Goal: Task Accomplishment & Management: Manage account settings

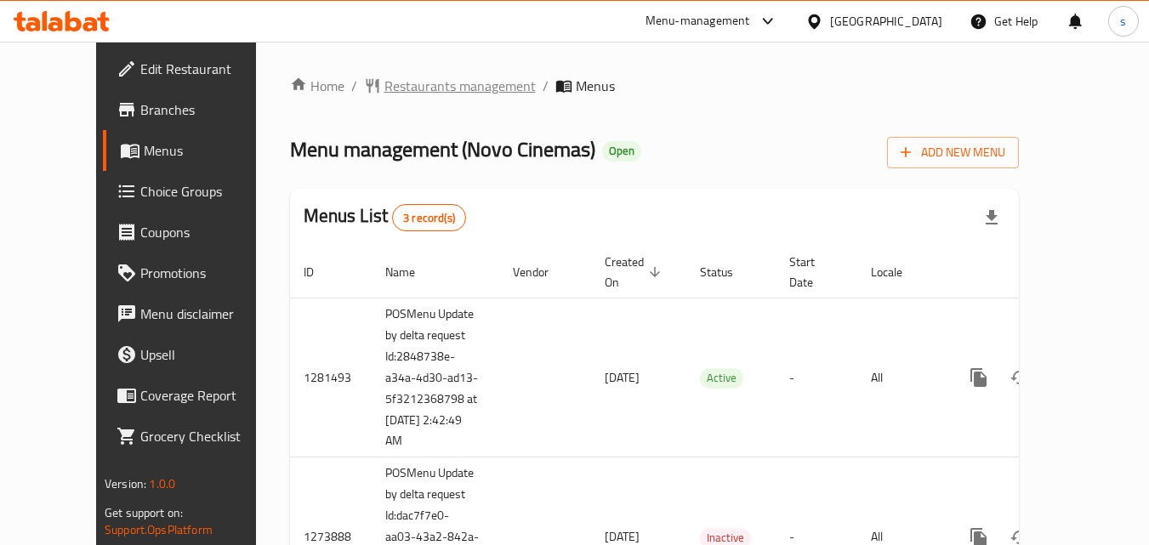
click at [384, 87] on span "Restaurants management" at bounding box center [459, 86] width 151 height 20
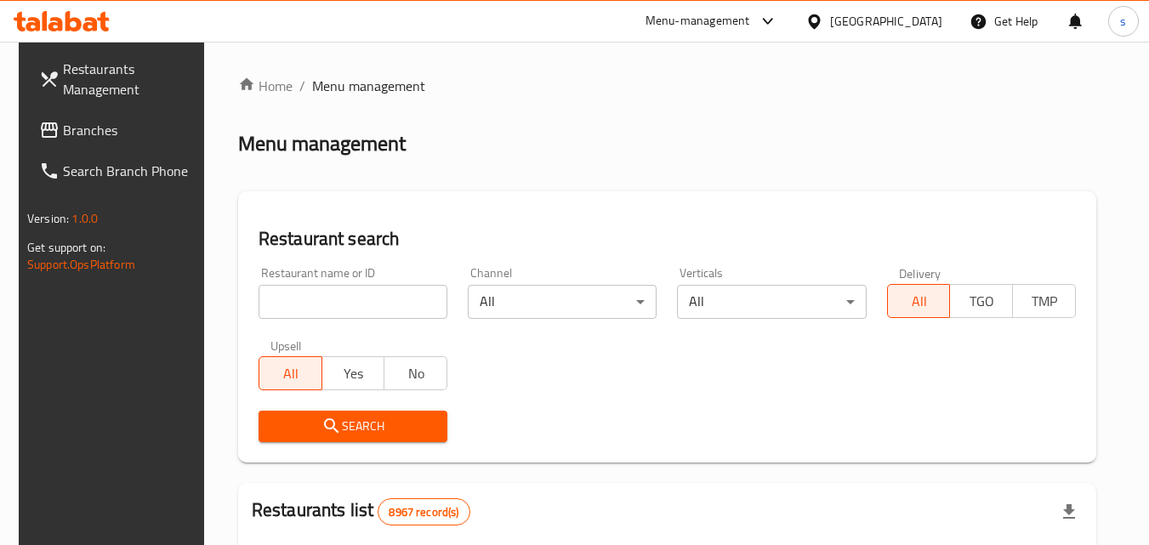
click at [360, 298] on input "search" at bounding box center [353, 302] width 189 height 34
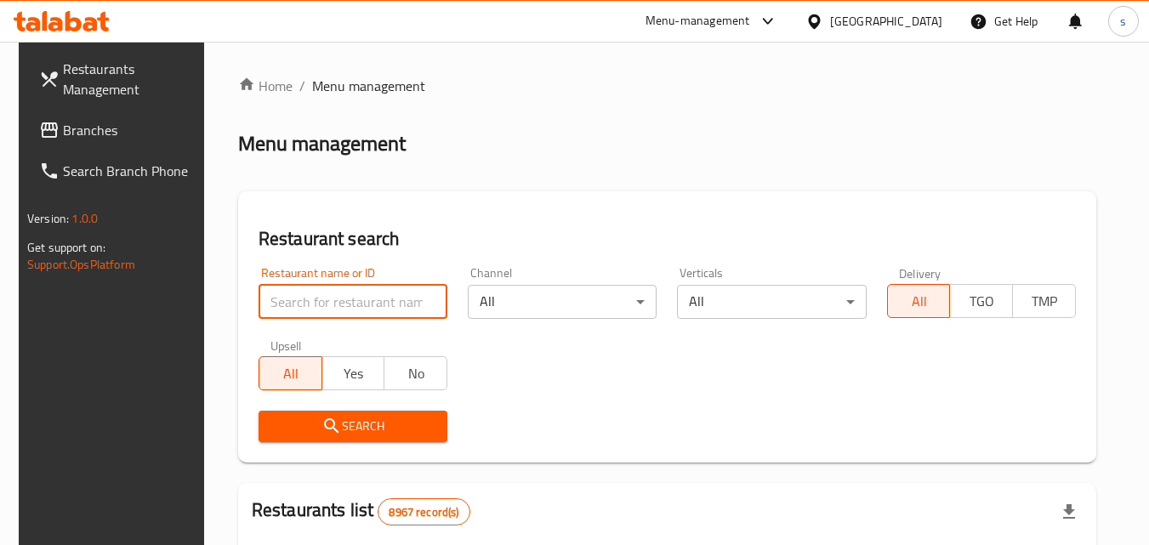
paste input "624401"
type input "624401"
click button "Search" at bounding box center [353, 426] width 189 height 31
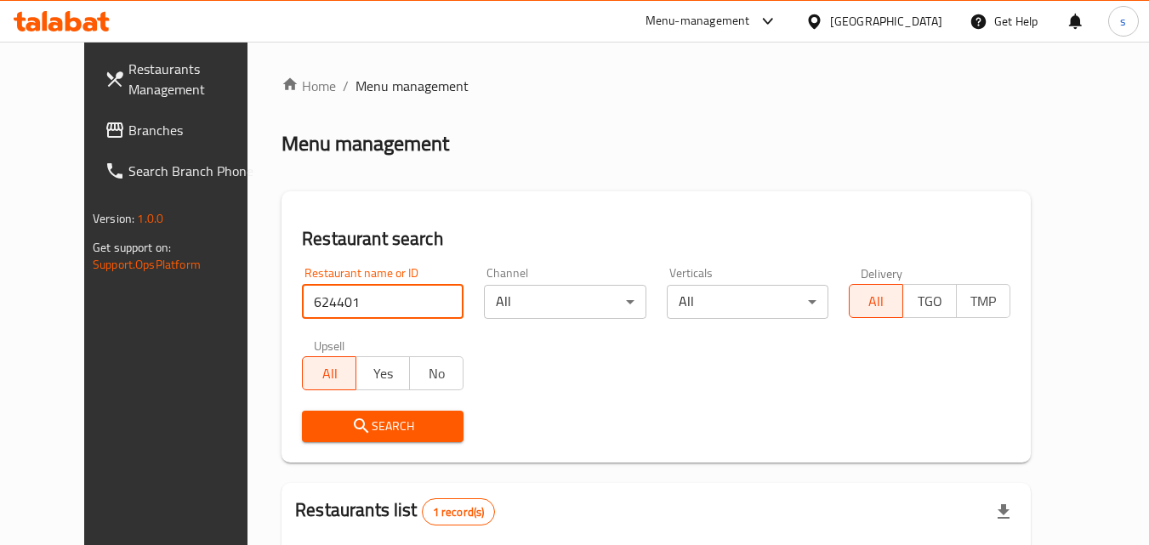
scroll to position [199, 0]
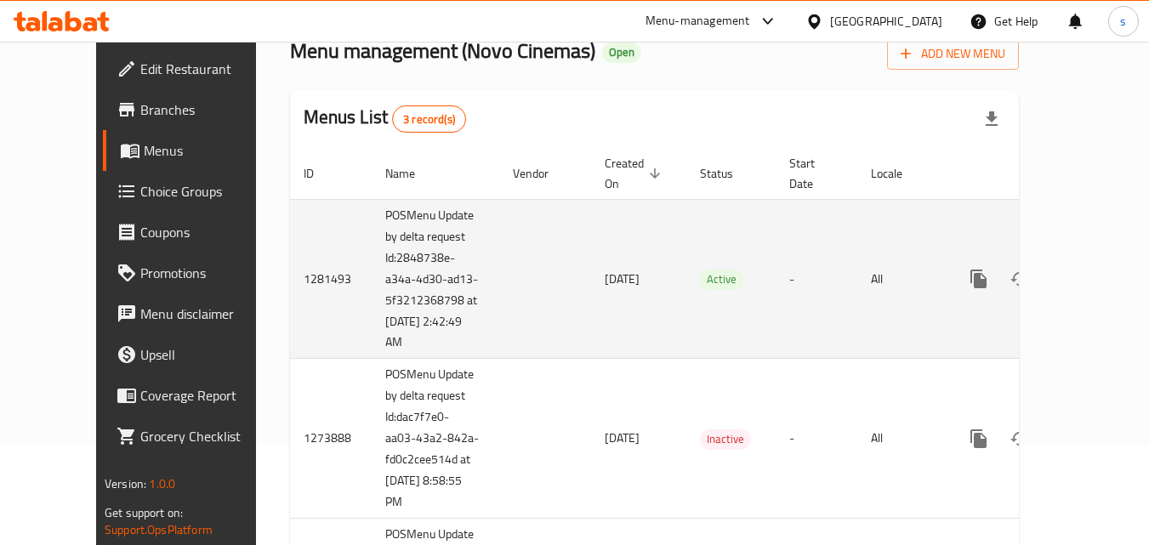
scroll to position [170, 0]
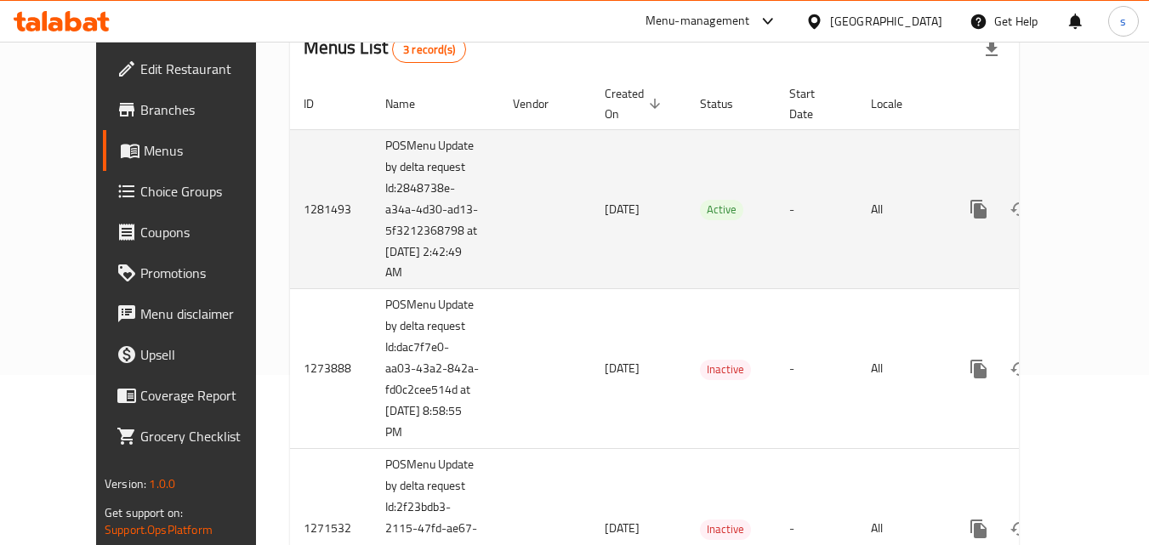
click at [1091, 199] on icon "enhanced table" at bounding box center [1101, 209] width 20 height 20
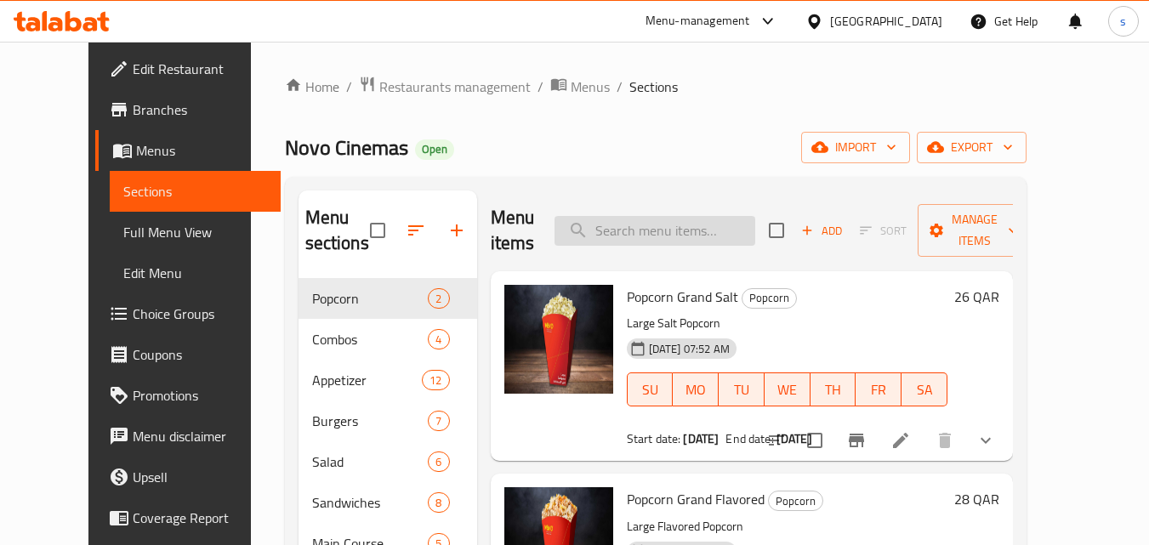
click at [654, 216] on input "search" at bounding box center [655, 231] width 201 height 30
paste input "Smurf Village Combo"
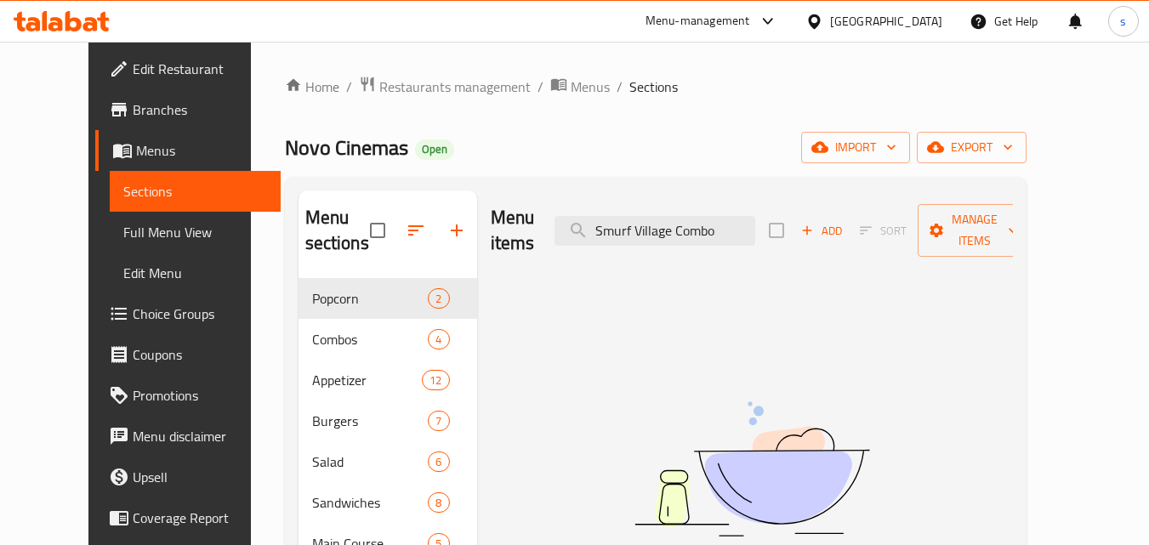
type input "Smurf Village Combo"
click at [133, 316] on span "Choice Groups" at bounding box center [200, 314] width 134 height 20
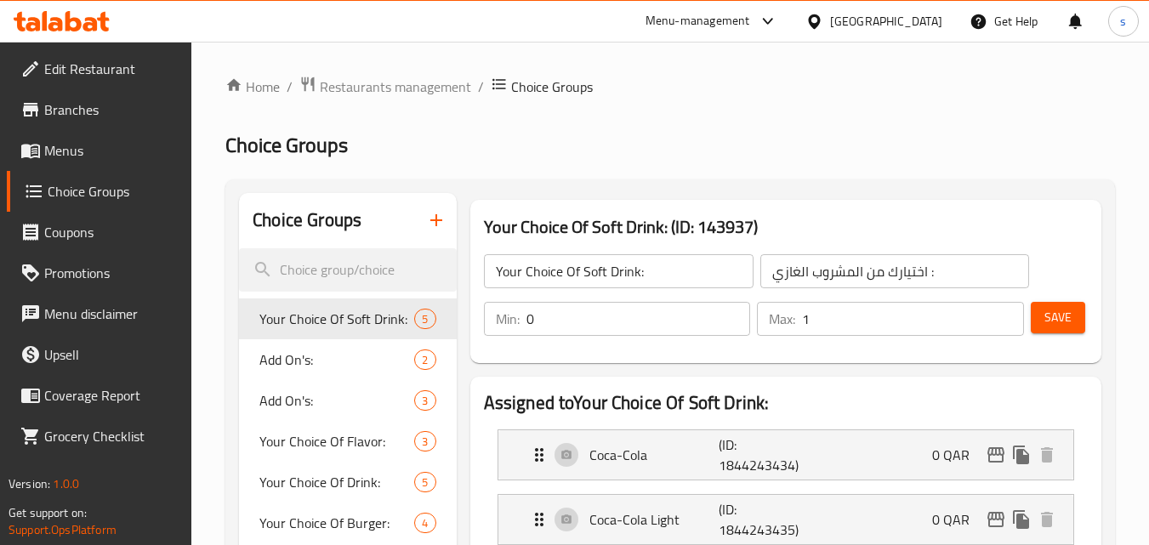
click at [321, 279] on input "search" at bounding box center [347, 269] width 217 height 43
paste input "Smurf Village Combo"
type input "Smurf Village Combo"
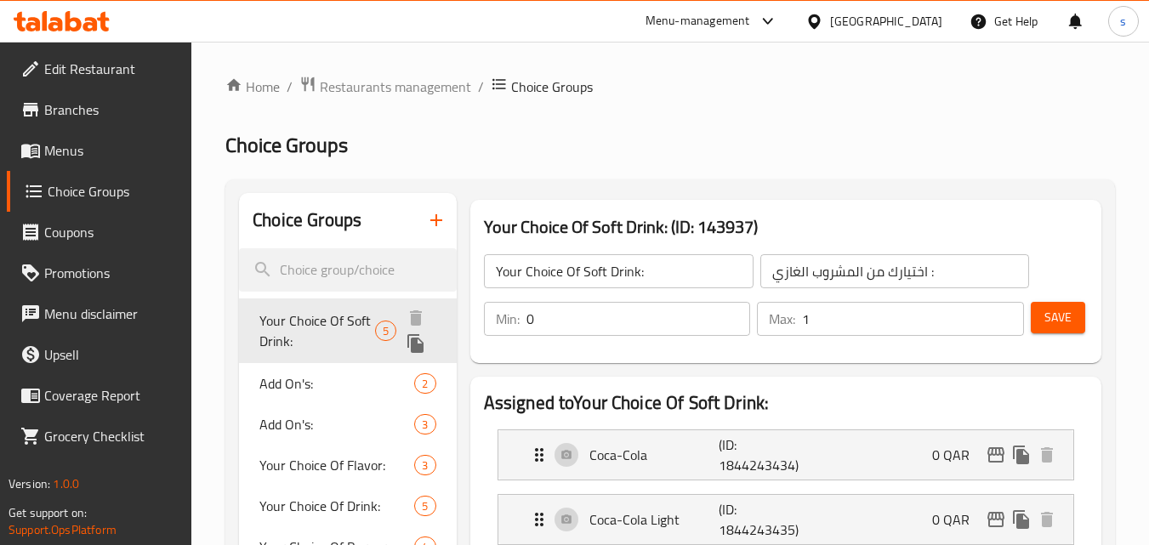
click at [327, 317] on span "Your Choice Of Soft Drink:" at bounding box center [317, 330] width 116 height 41
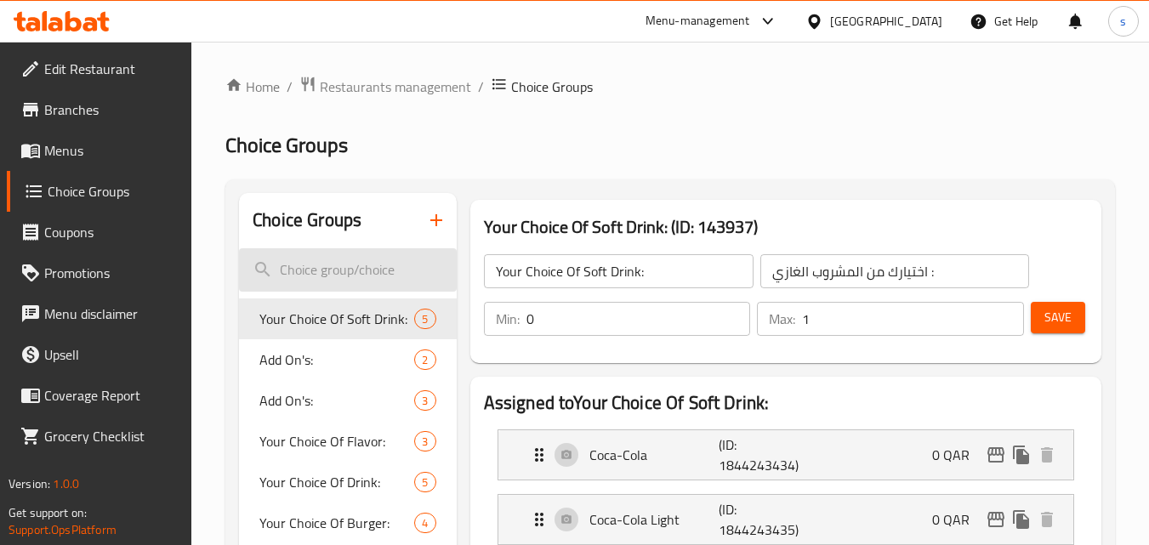
click at [339, 267] on input "search" at bounding box center [347, 269] width 217 height 43
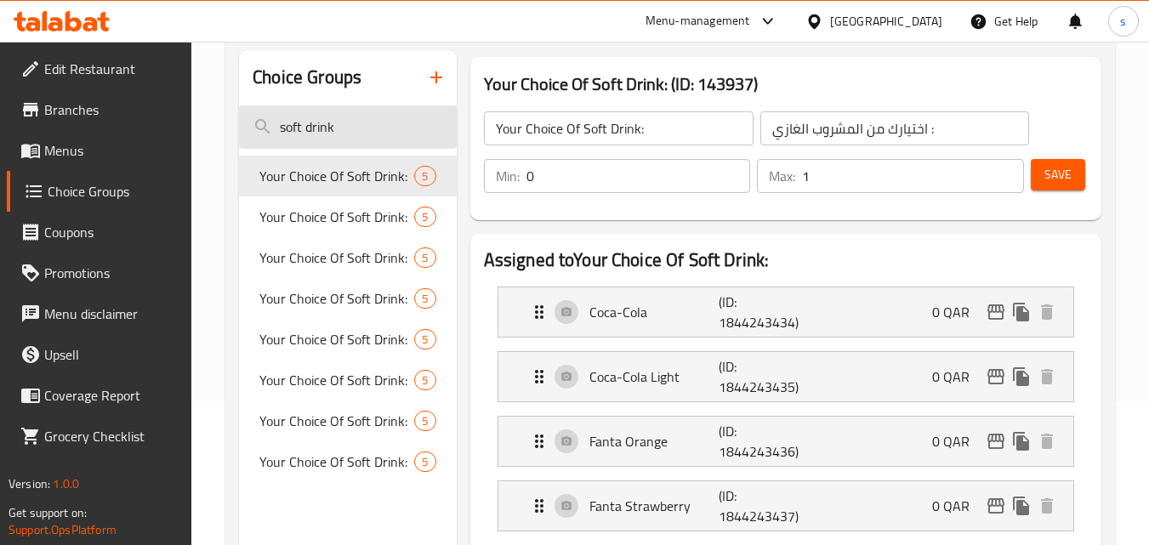
scroll to position [170, 0]
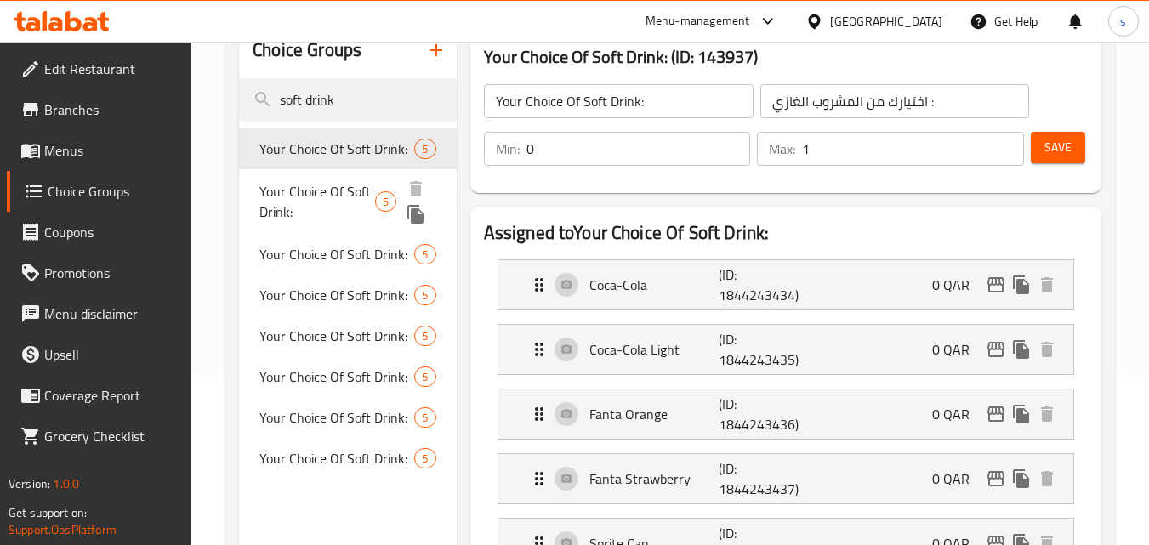
type input "soft drink"
click at [332, 183] on span "Your Choice Of Soft Drink:" at bounding box center [317, 201] width 116 height 41
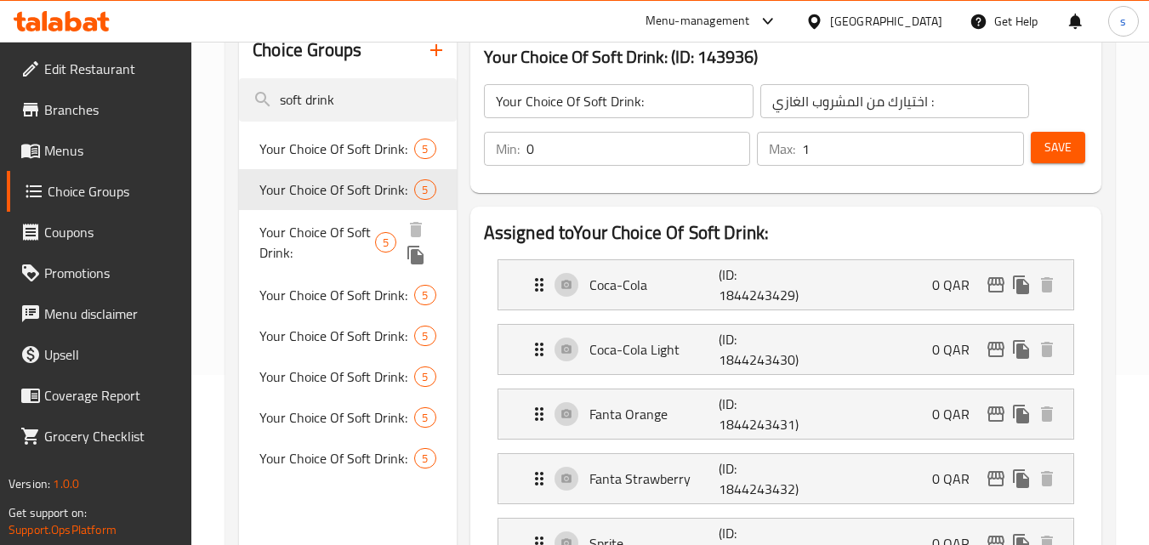
click at [346, 229] on span "Your Choice Of Soft Drink:" at bounding box center [317, 242] width 116 height 41
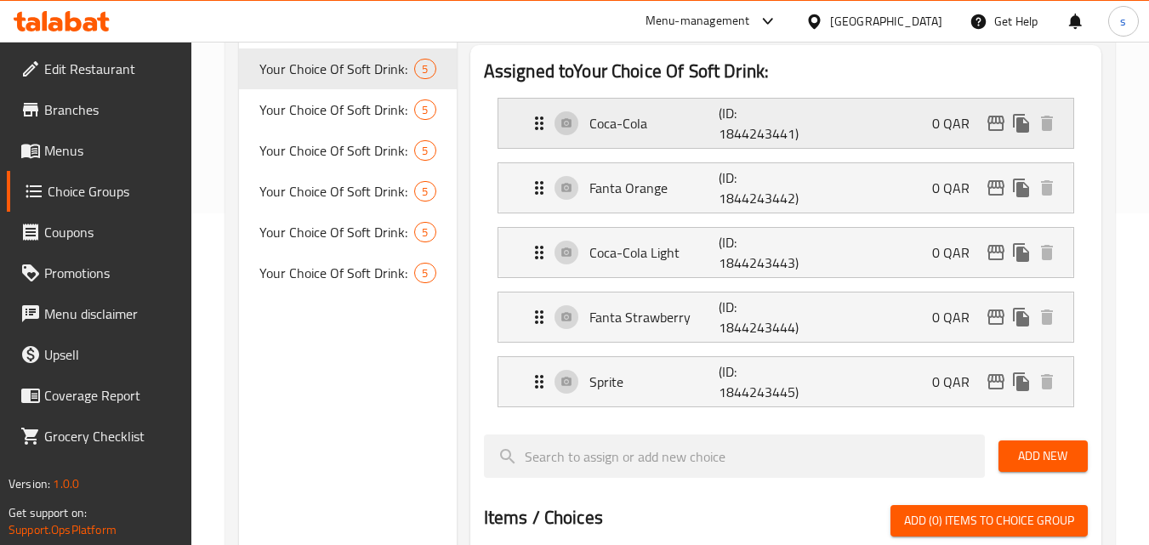
scroll to position [340, 0]
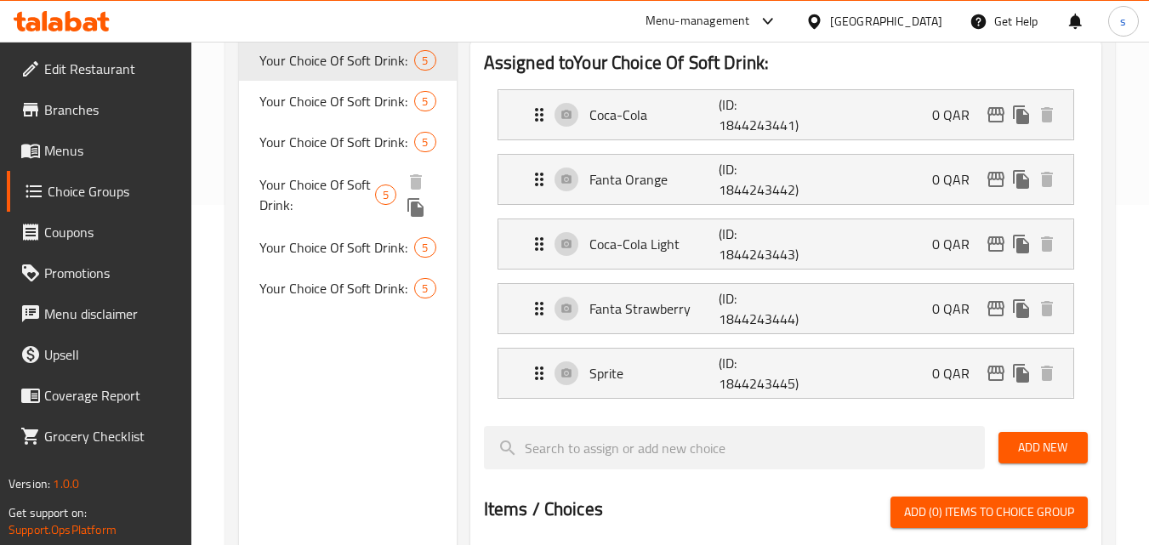
click at [305, 180] on span "Your Choice Of Soft Drink:" at bounding box center [317, 194] width 116 height 41
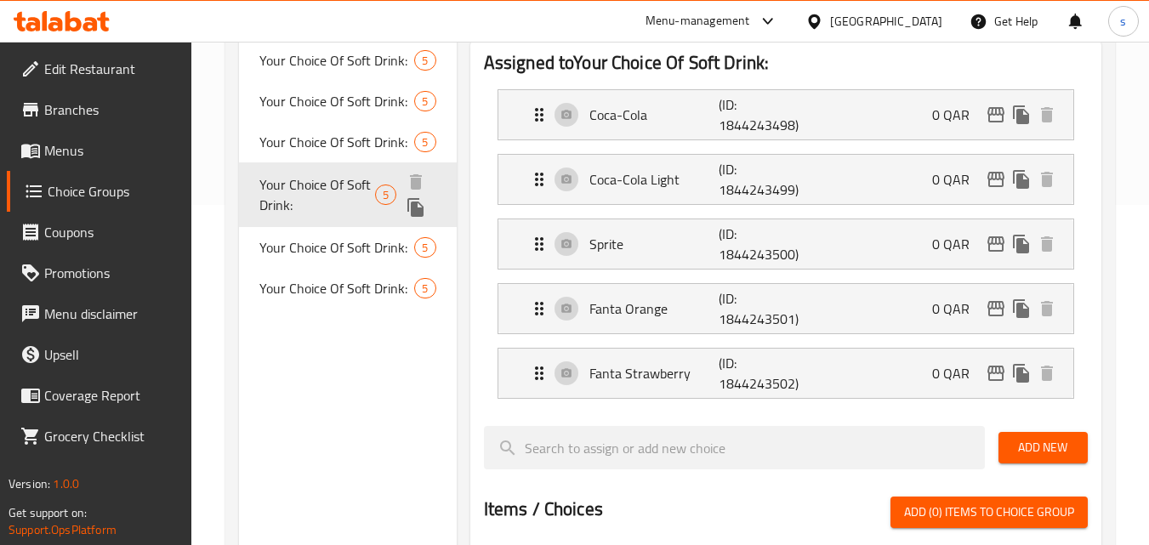
type input "0"
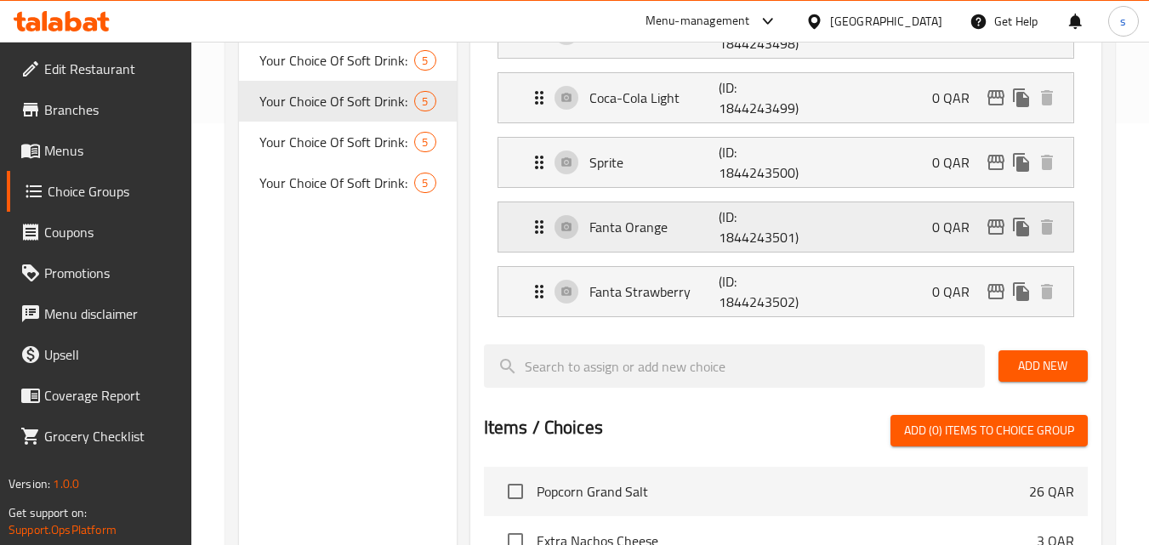
scroll to position [425, 0]
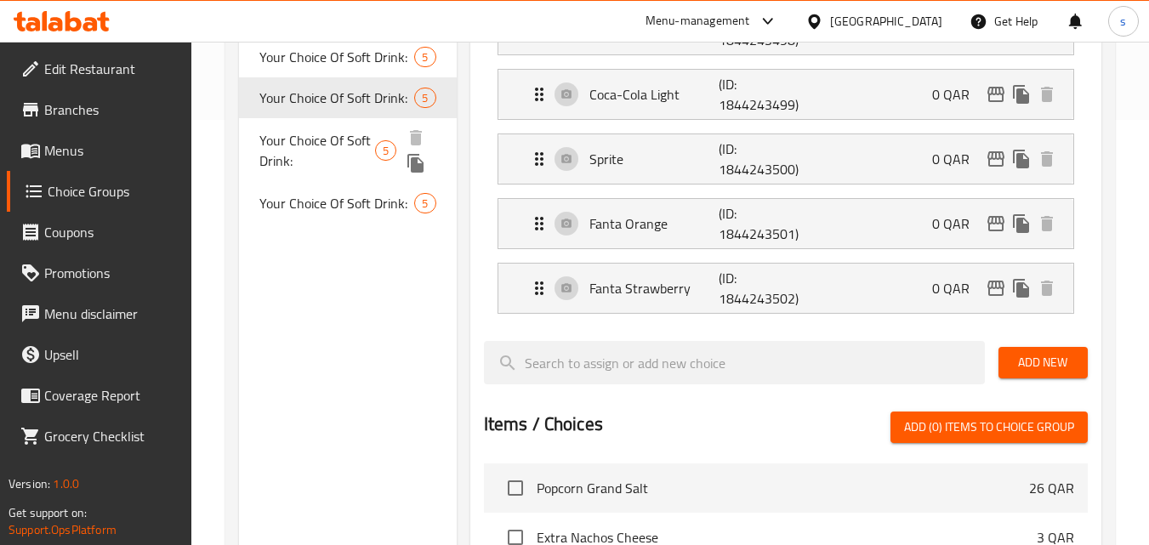
click at [356, 143] on span "Your Choice Of Soft Drink:" at bounding box center [317, 150] width 116 height 41
type input "1"
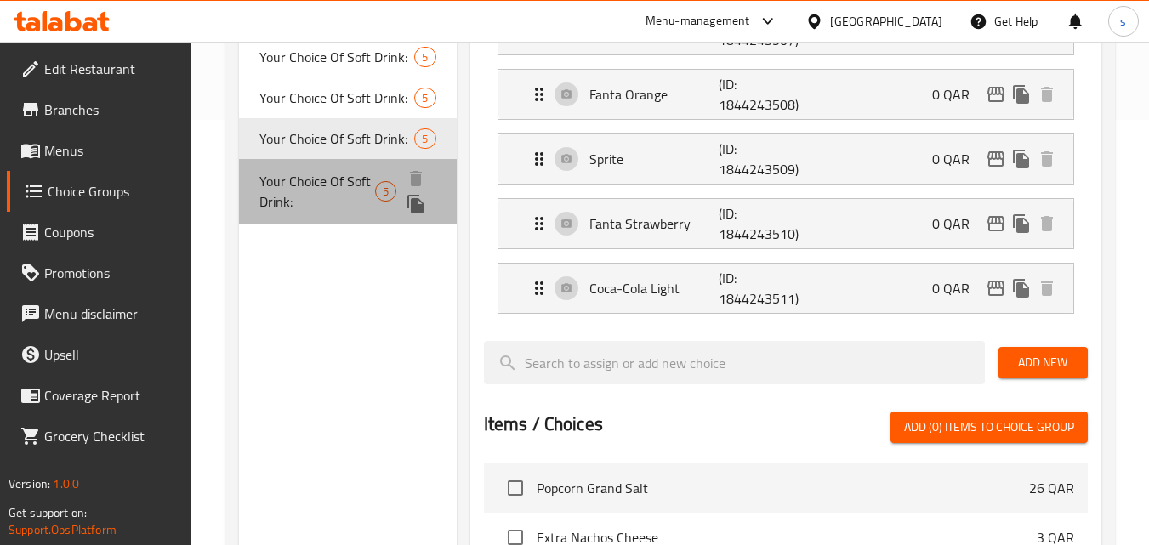
click at [326, 192] on span "Your Choice Of Soft Drink:" at bounding box center [317, 191] width 116 height 41
type input "2"
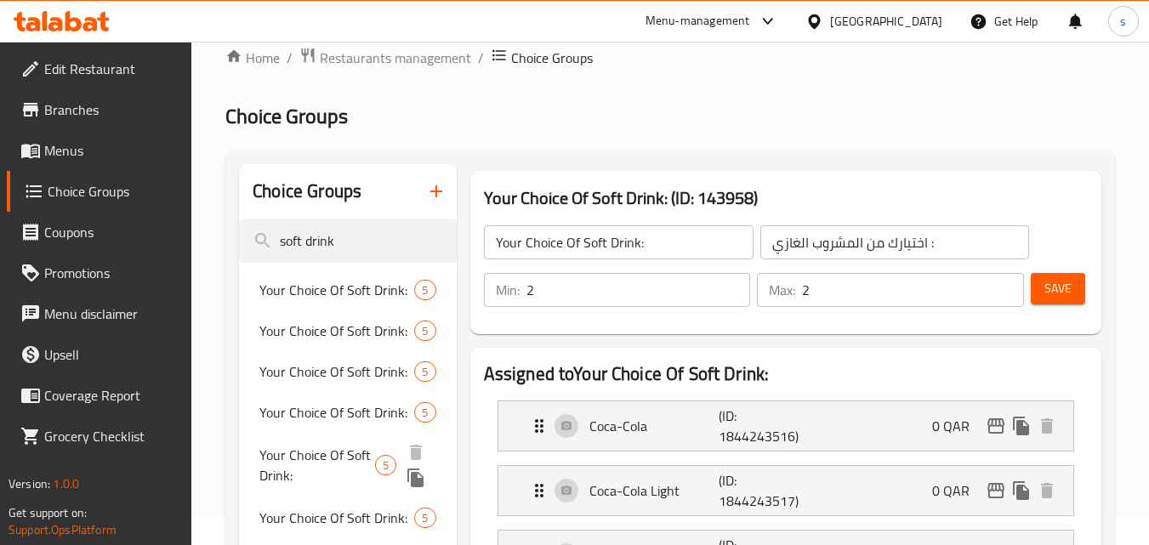
scroll to position [0, 0]
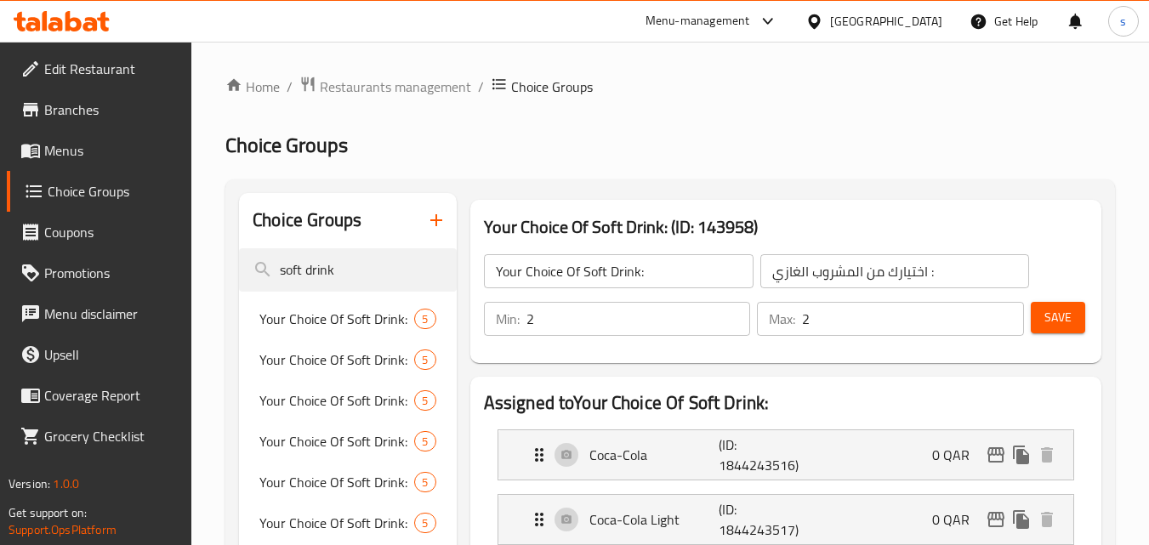
click at [64, 151] on span "Menus" at bounding box center [111, 150] width 134 height 20
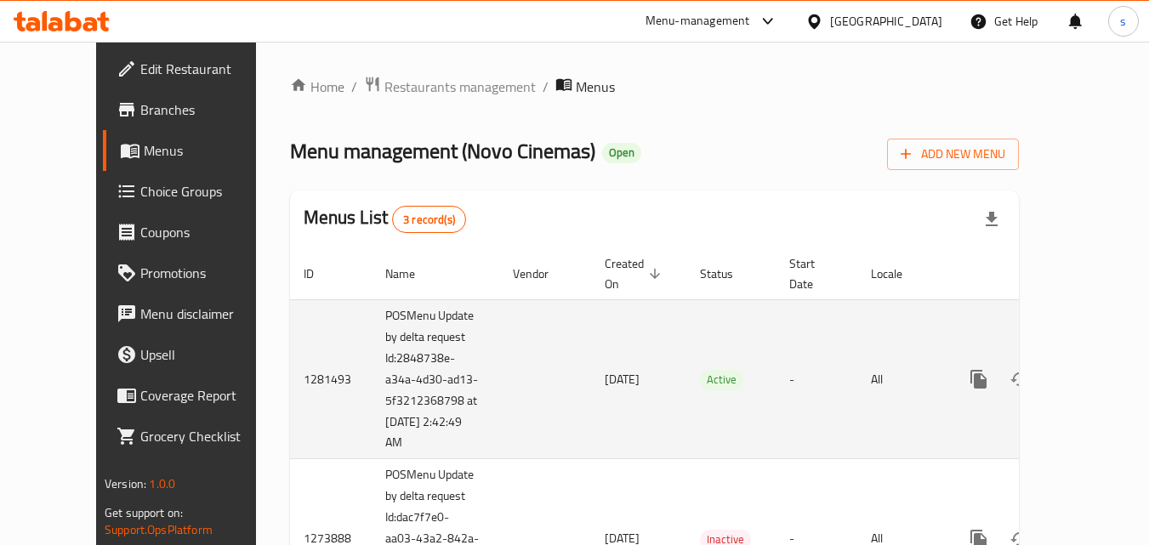
click at [1091, 369] on icon "enhanced table" at bounding box center [1101, 379] width 20 height 20
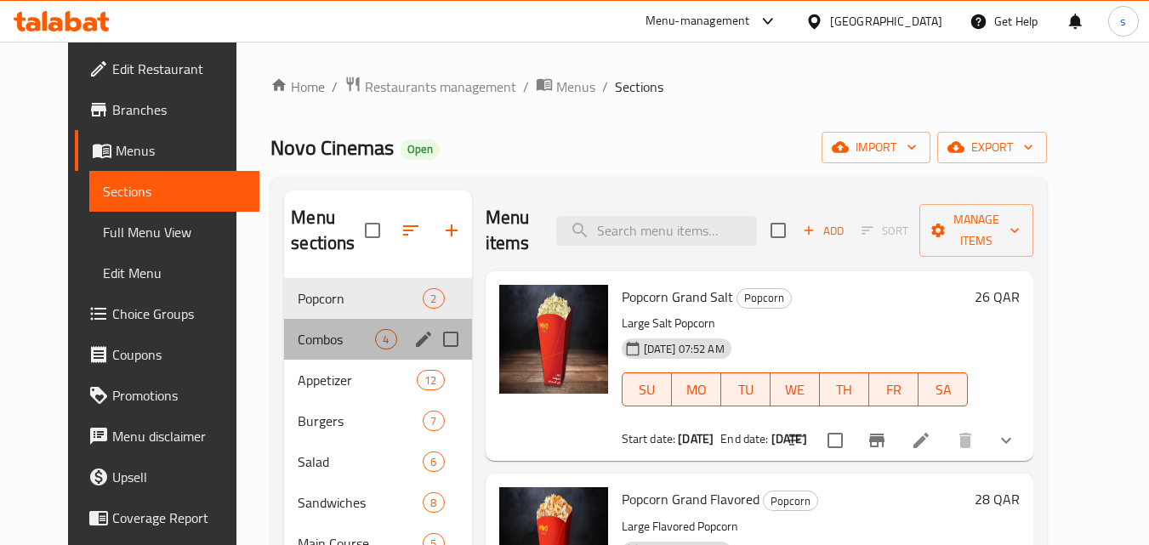
click at [304, 349] on span "Combos" at bounding box center [336, 339] width 77 height 20
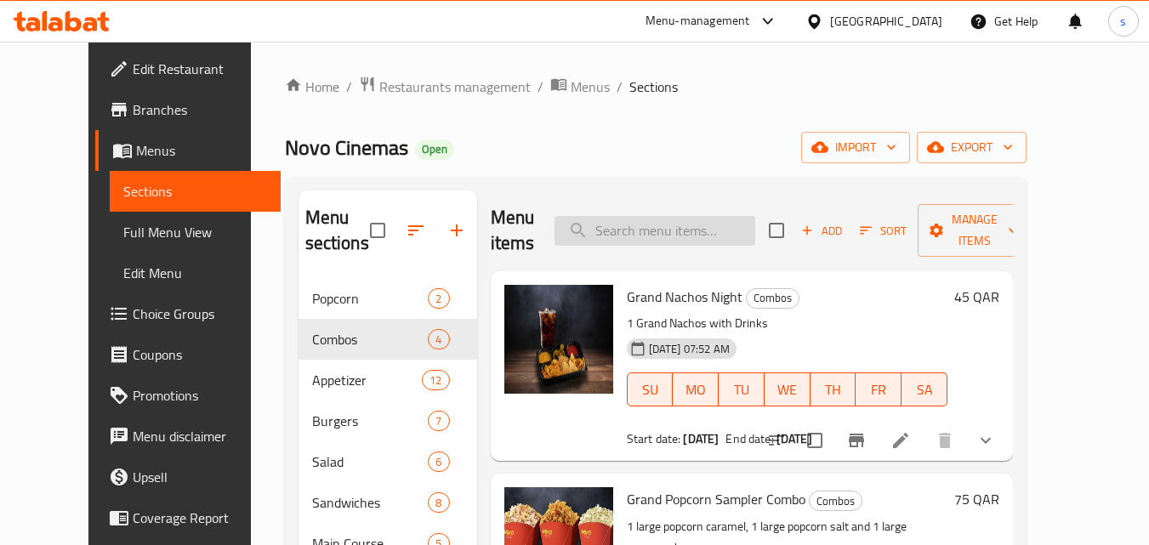
click at [667, 230] on input "search" at bounding box center [655, 231] width 201 height 30
paste input "Smurf Village Combo"
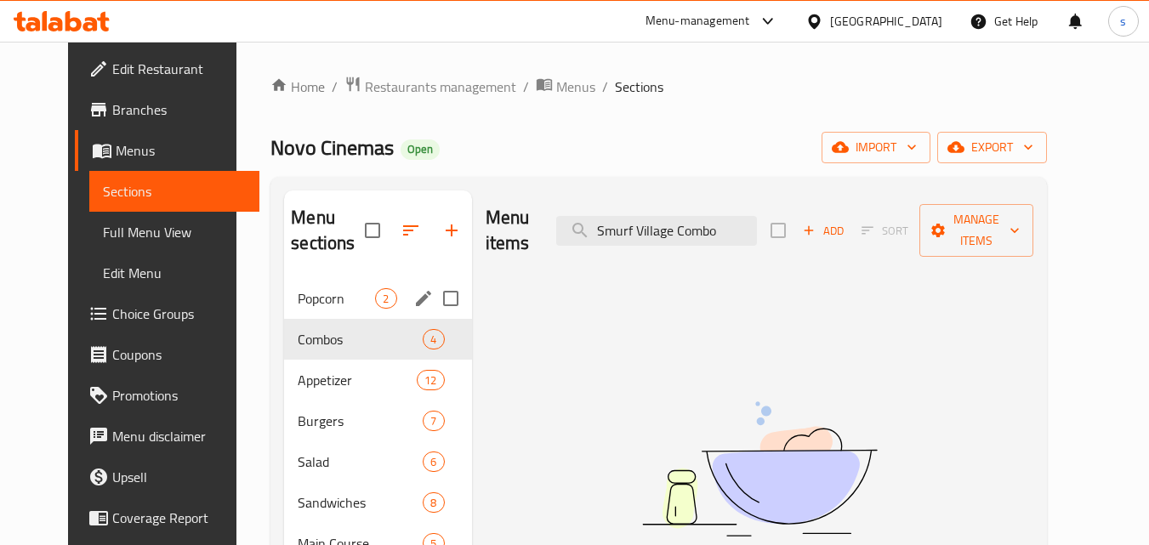
type input "Smurf Village Combo"
click at [329, 292] on span "Popcorn" at bounding box center [336, 298] width 77 height 20
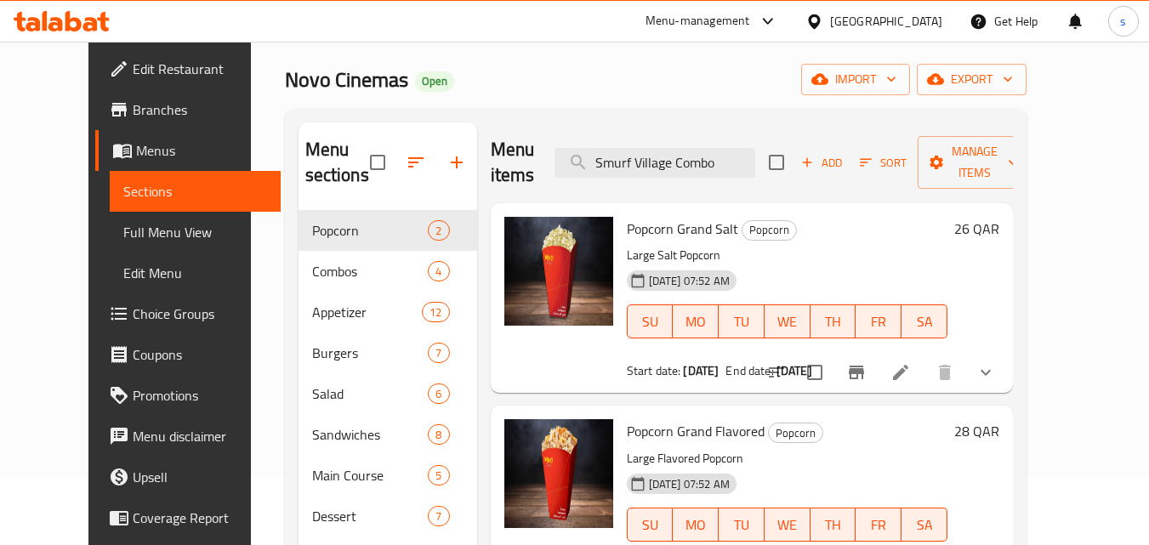
scroll to position [238, 0]
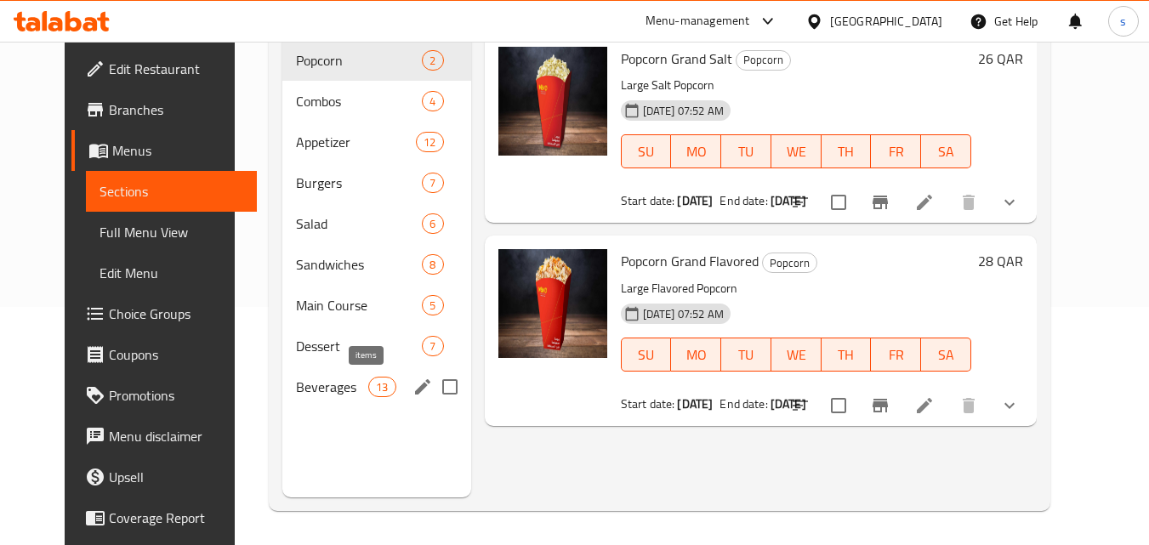
click at [369, 384] on span "13" at bounding box center [382, 387] width 26 height 16
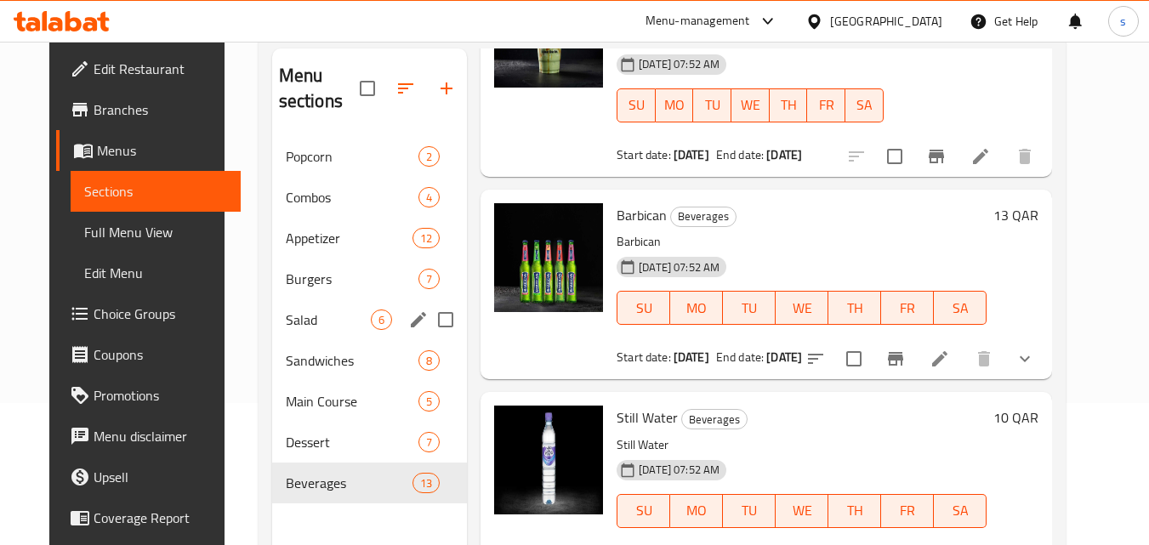
scroll to position [68, 0]
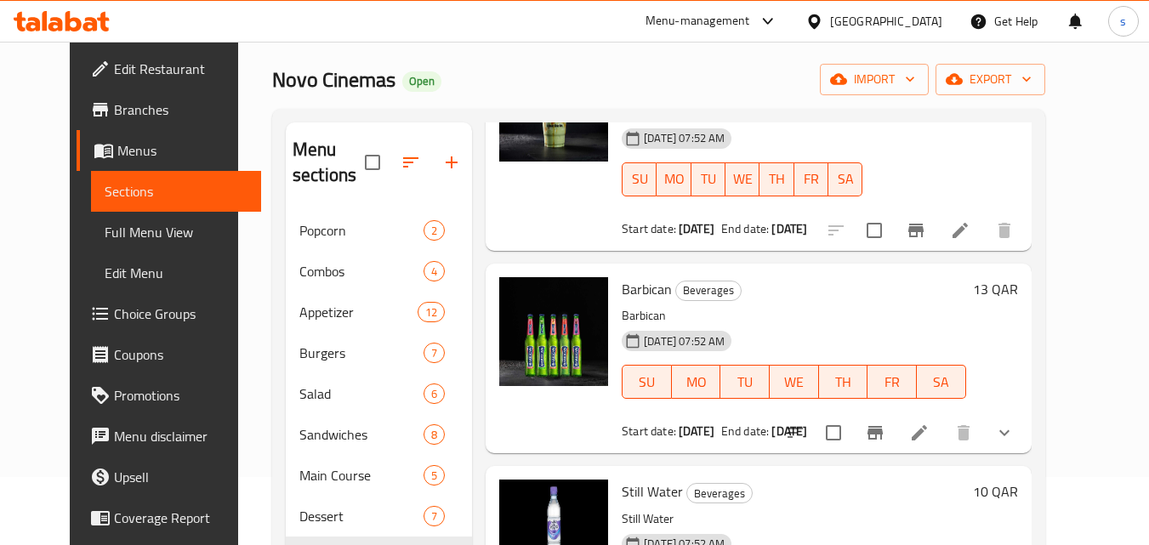
click at [136, 315] on span "Choice Groups" at bounding box center [181, 314] width 134 height 20
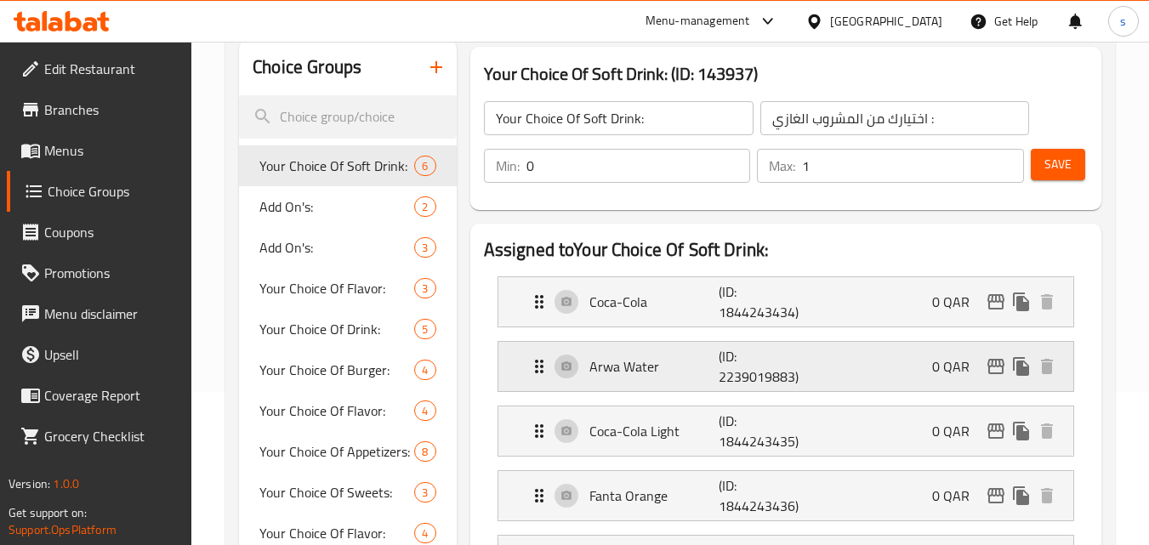
scroll to position [68, 0]
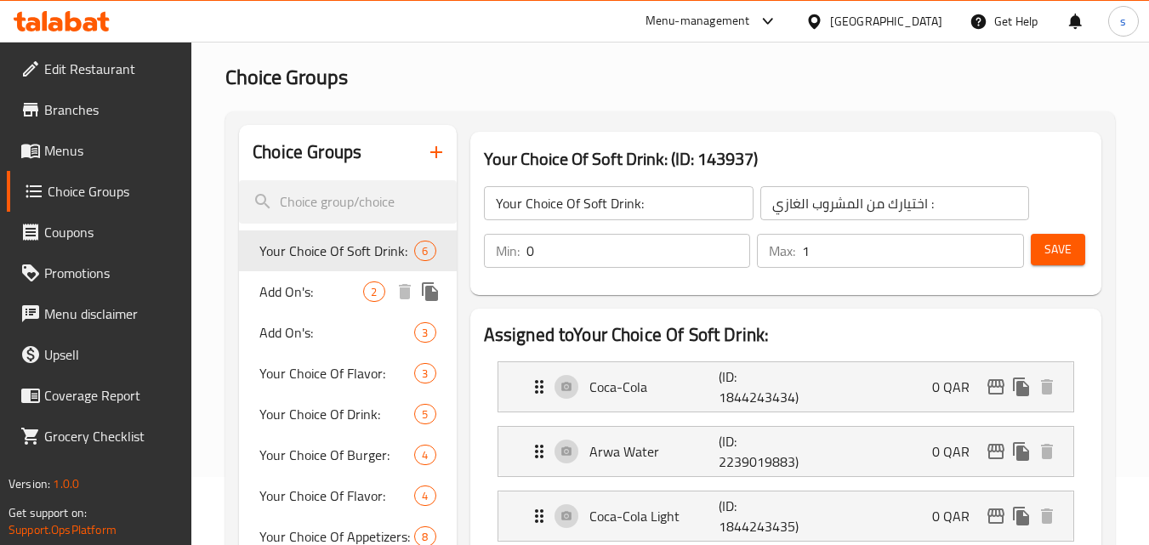
click at [322, 292] on span "Add On's:" at bounding box center [311, 292] width 104 height 20
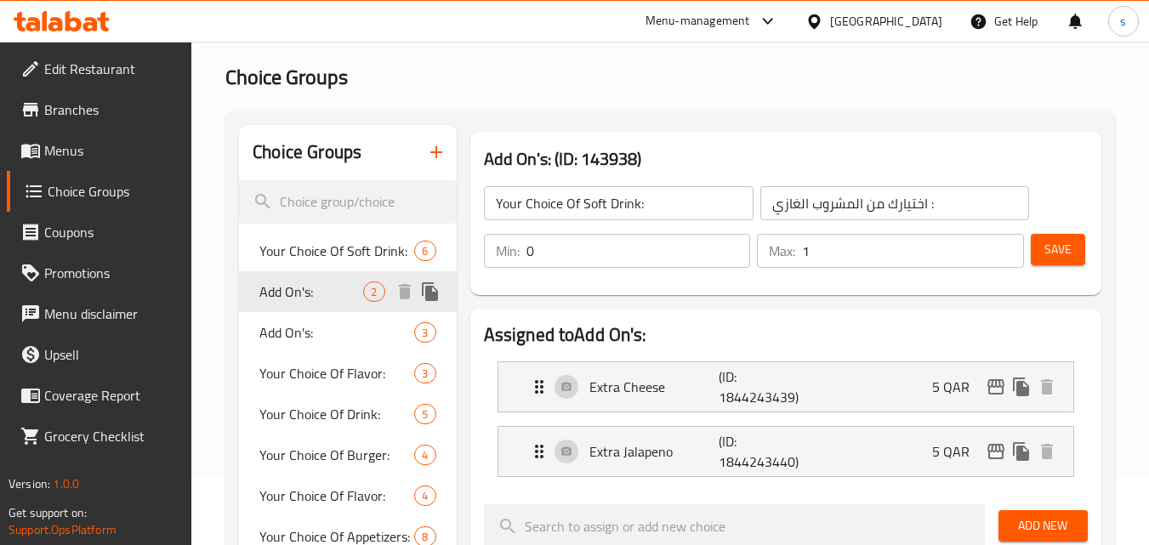
type input "Add On's:"
type input "الإضافات:"
type input "0"
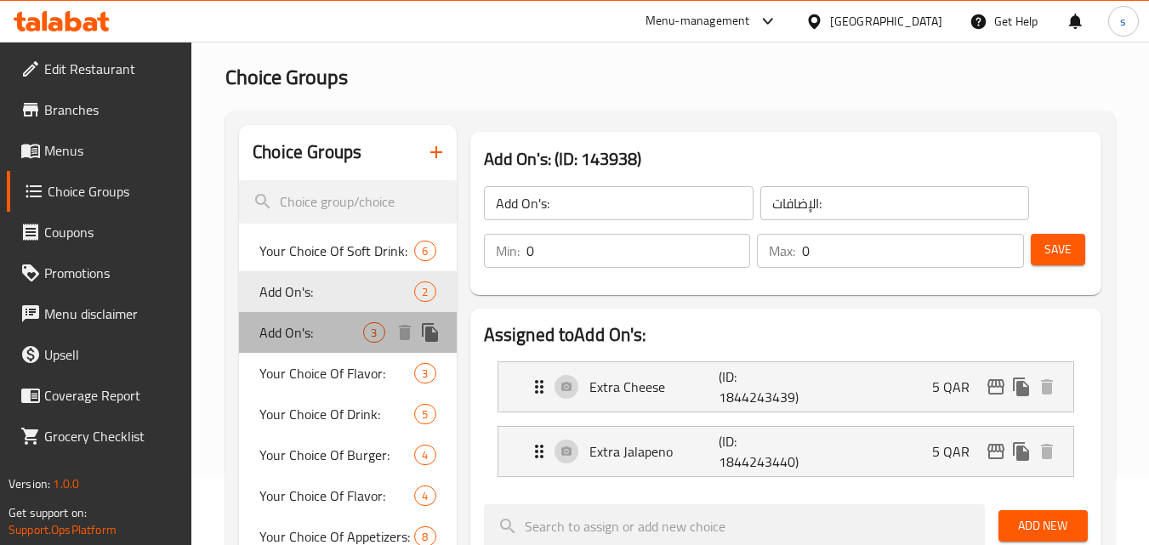
click at [320, 334] on span "Add On's:" at bounding box center [311, 332] width 104 height 20
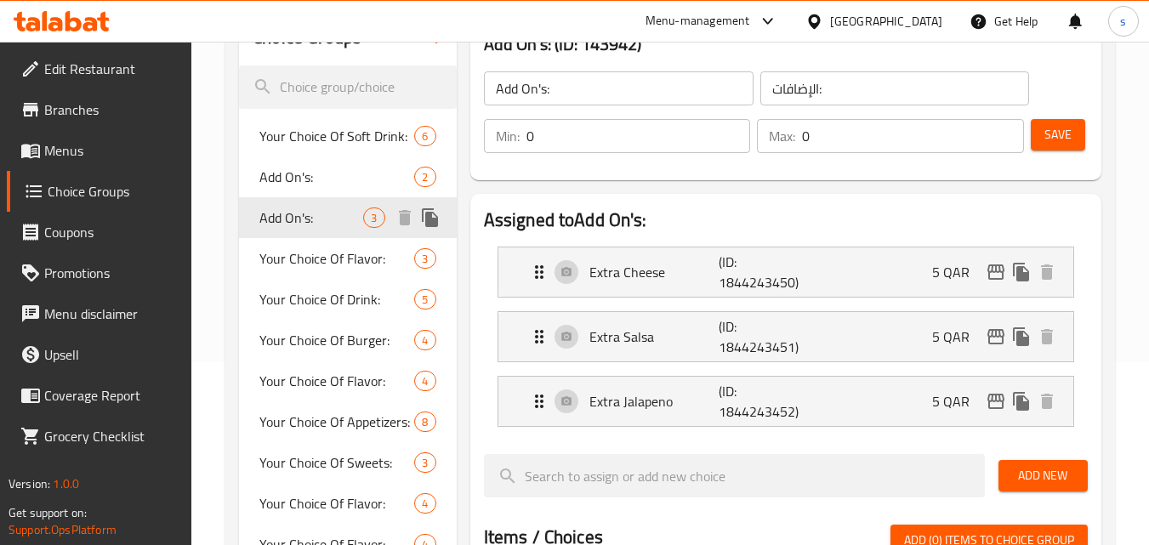
scroll to position [153, 0]
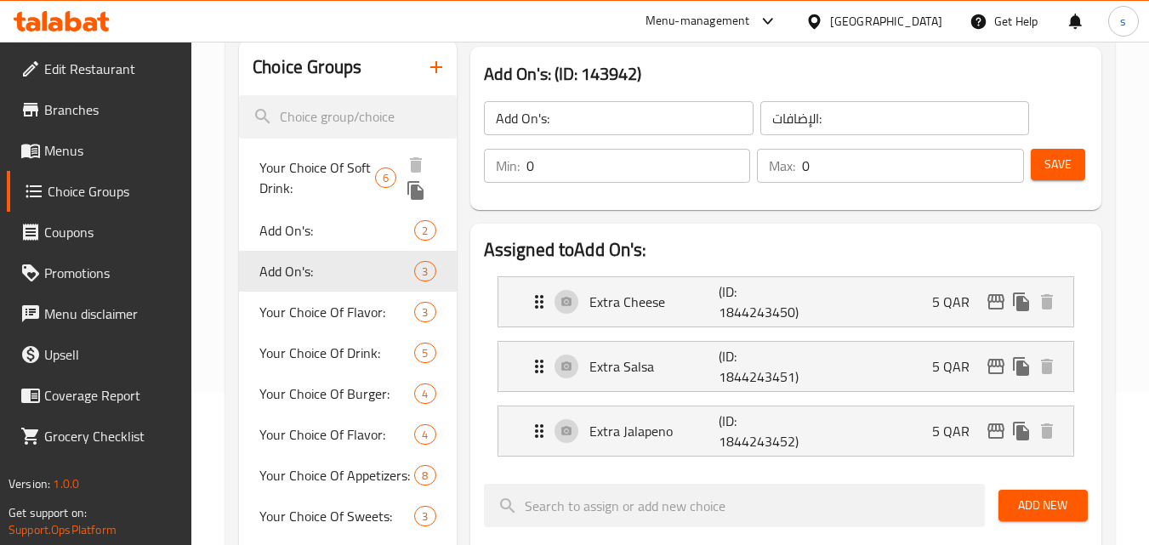
click at [285, 180] on span "Your Choice Of Soft Drink:" at bounding box center [317, 177] width 116 height 41
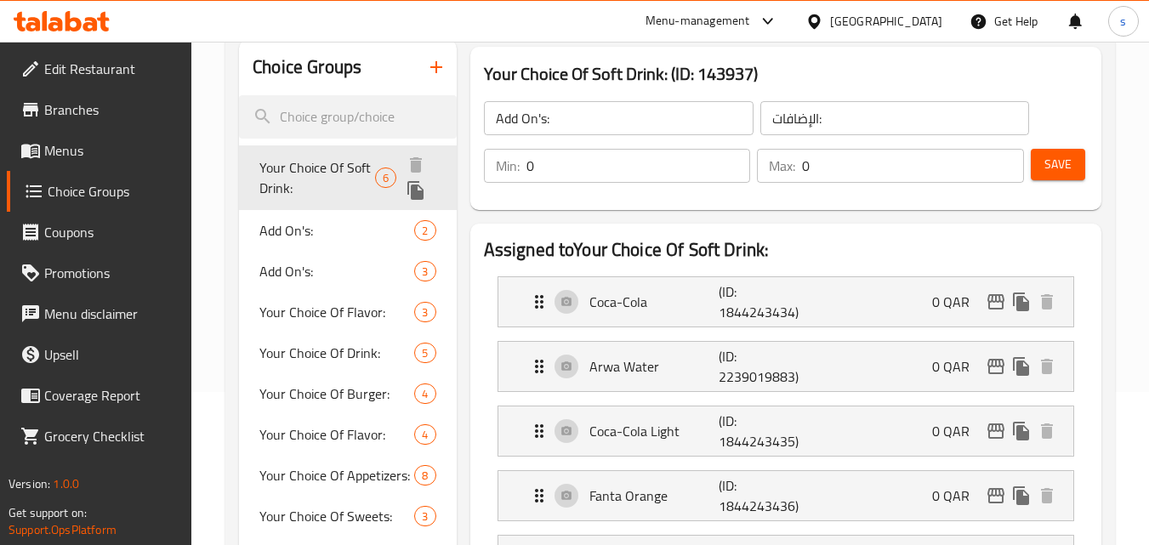
type input "Your Choice Of Soft Drink:"
type input "اختيارك من المشروب الغازي :"
type input "1"
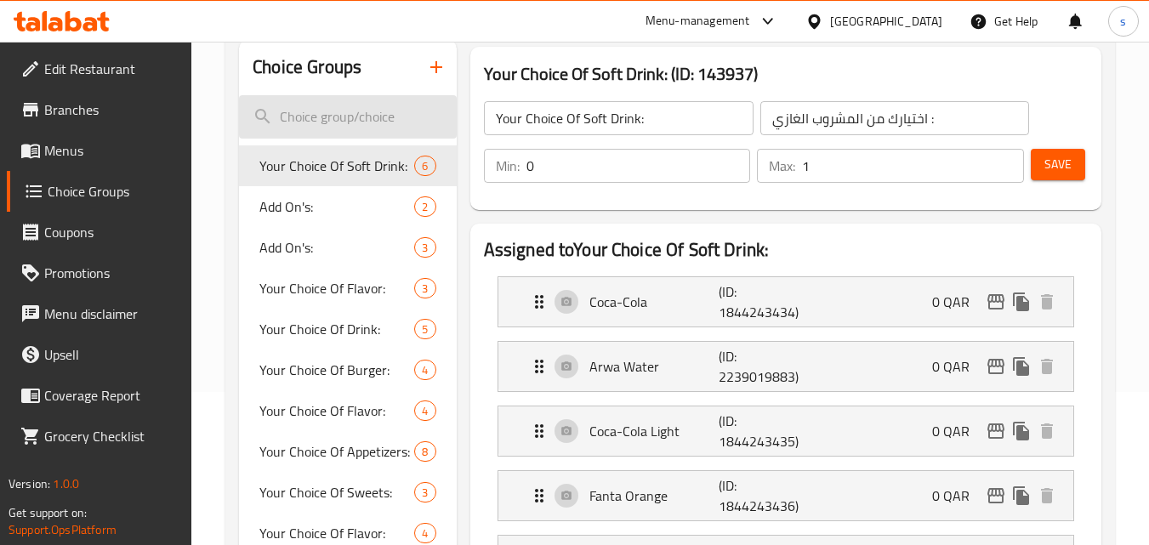
click at [353, 122] on input "search" at bounding box center [347, 116] width 217 height 43
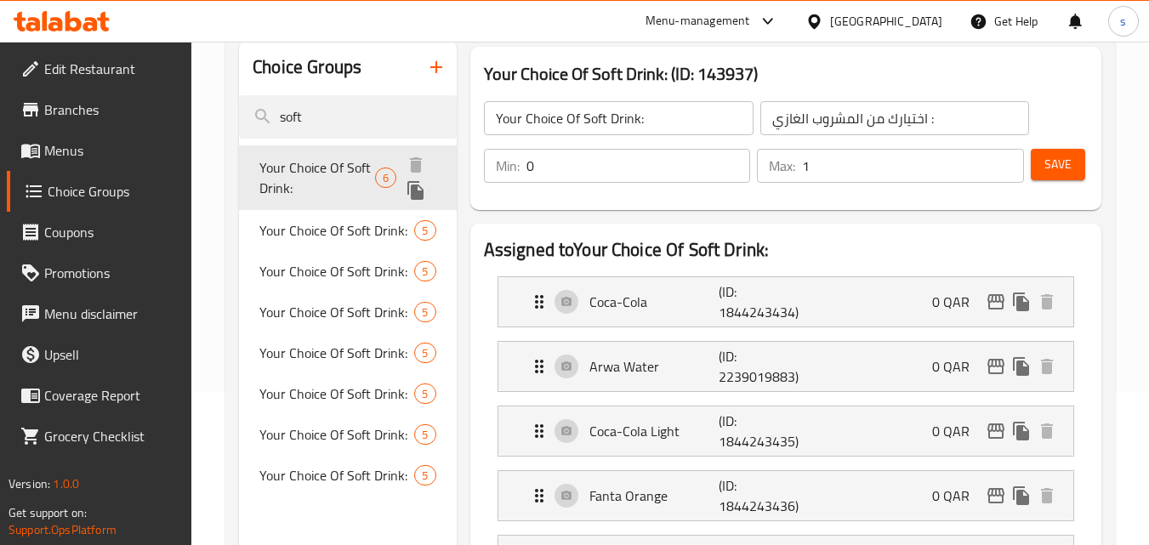
type input "soft"
click at [350, 168] on span "Your Choice Of Soft Drink:" at bounding box center [317, 177] width 116 height 41
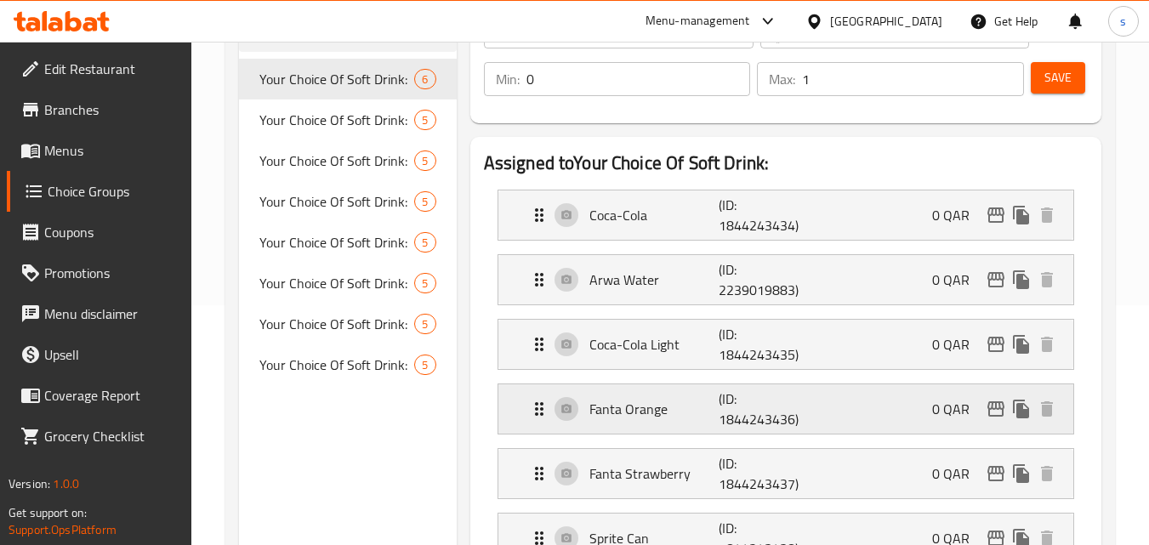
scroll to position [321, 0]
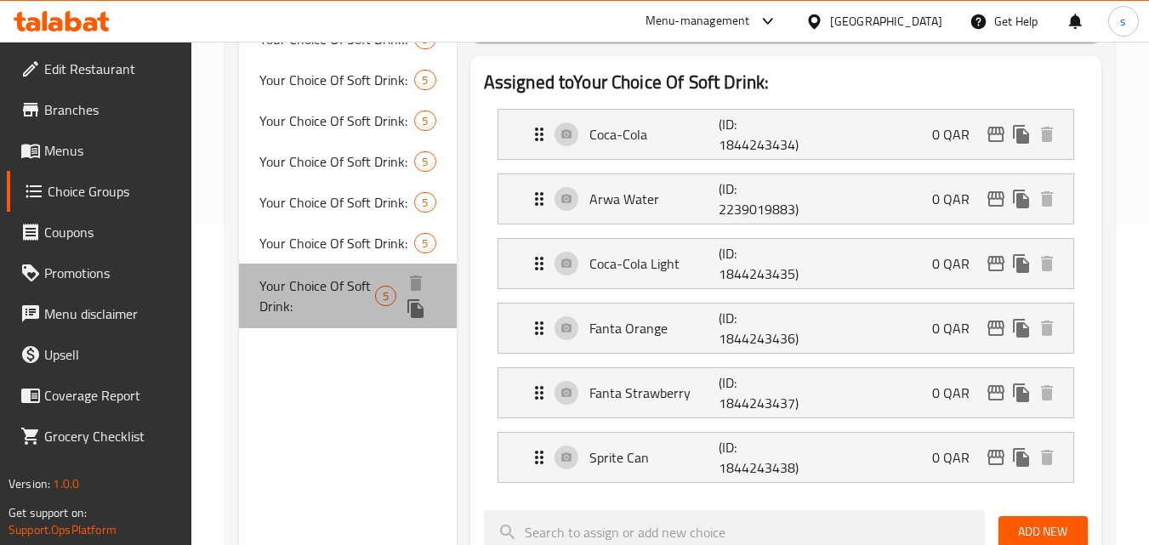
click at [336, 294] on span "Your Choice Of Soft Drink:" at bounding box center [317, 296] width 116 height 41
type input "2"
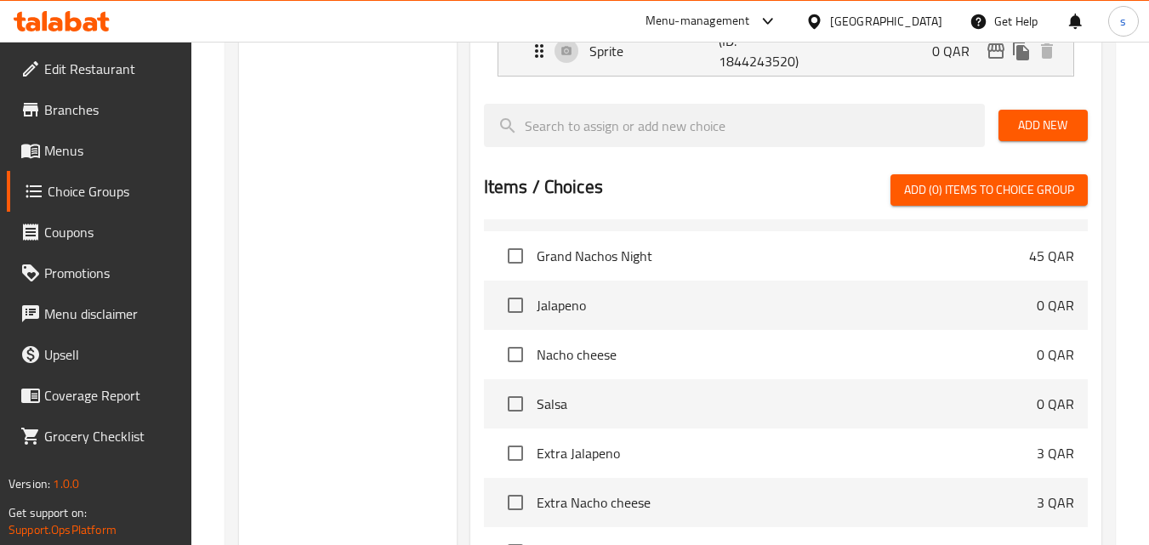
scroll to position [680, 0]
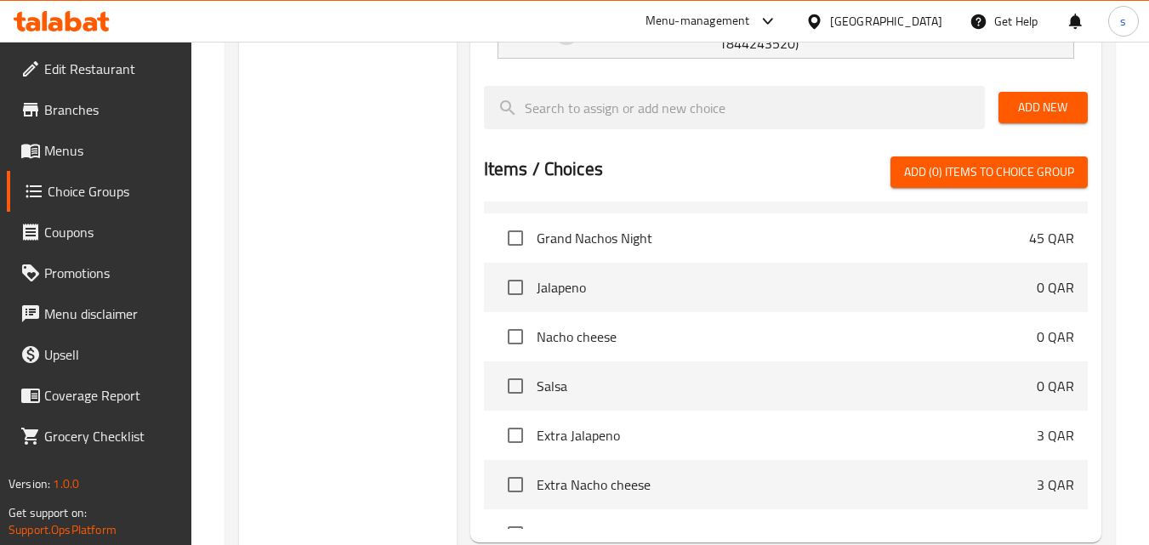
click at [916, 25] on div "[GEOGRAPHIC_DATA]" at bounding box center [886, 21] width 112 height 19
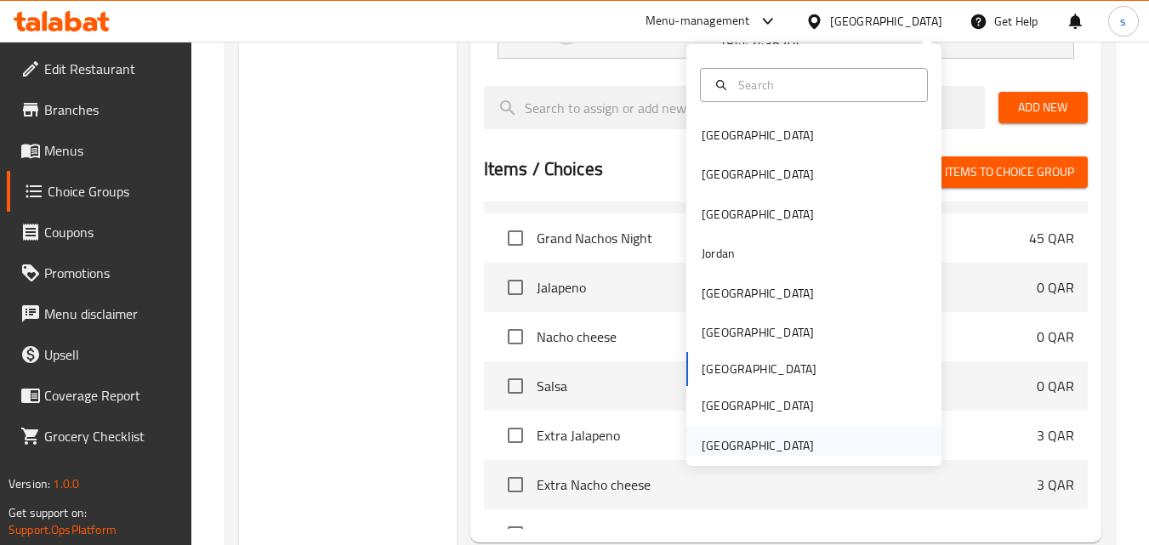
click at [737, 442] on div "United Arab Emirates" at bounding box center [758, 445] width 112 height 19
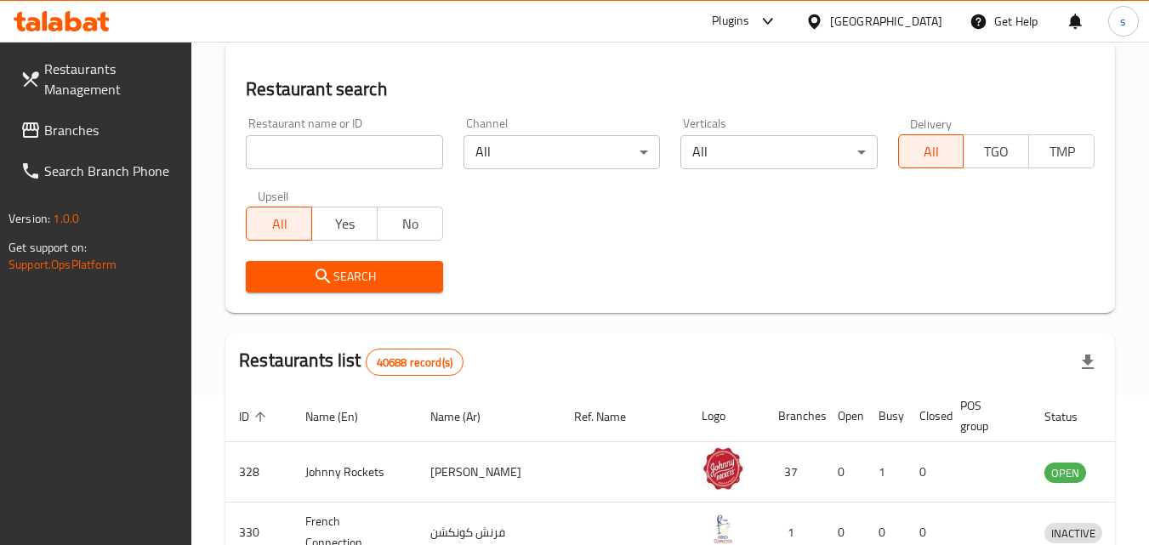
scroll to position [680, 0]
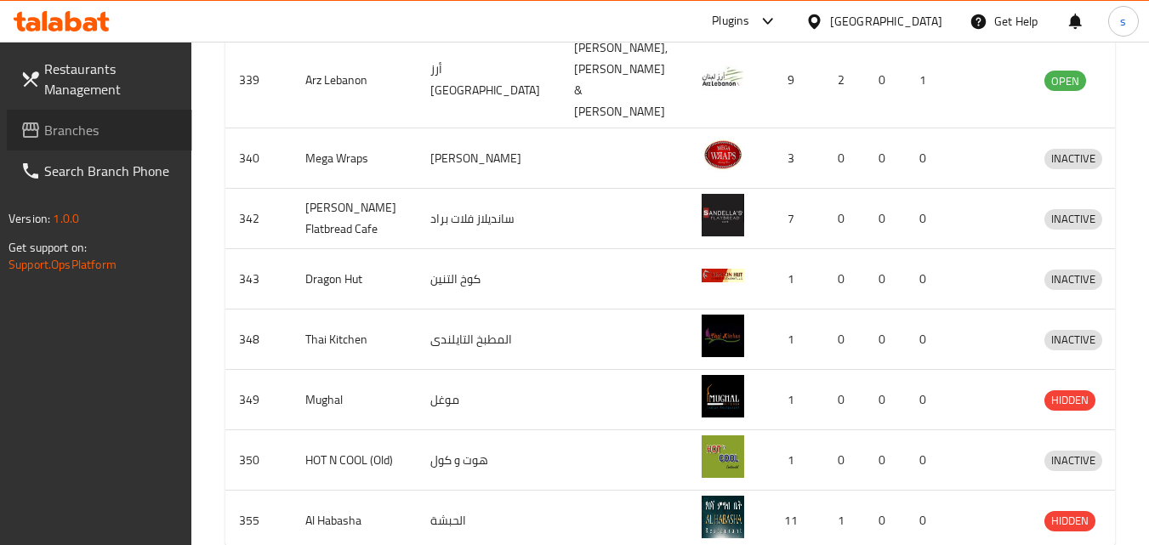
click at [109, 129] on span "Branches" at bounding box center [111, 130] width 134 height 20
